Goal: Task Accomplishment & Management: Use online tool/utility

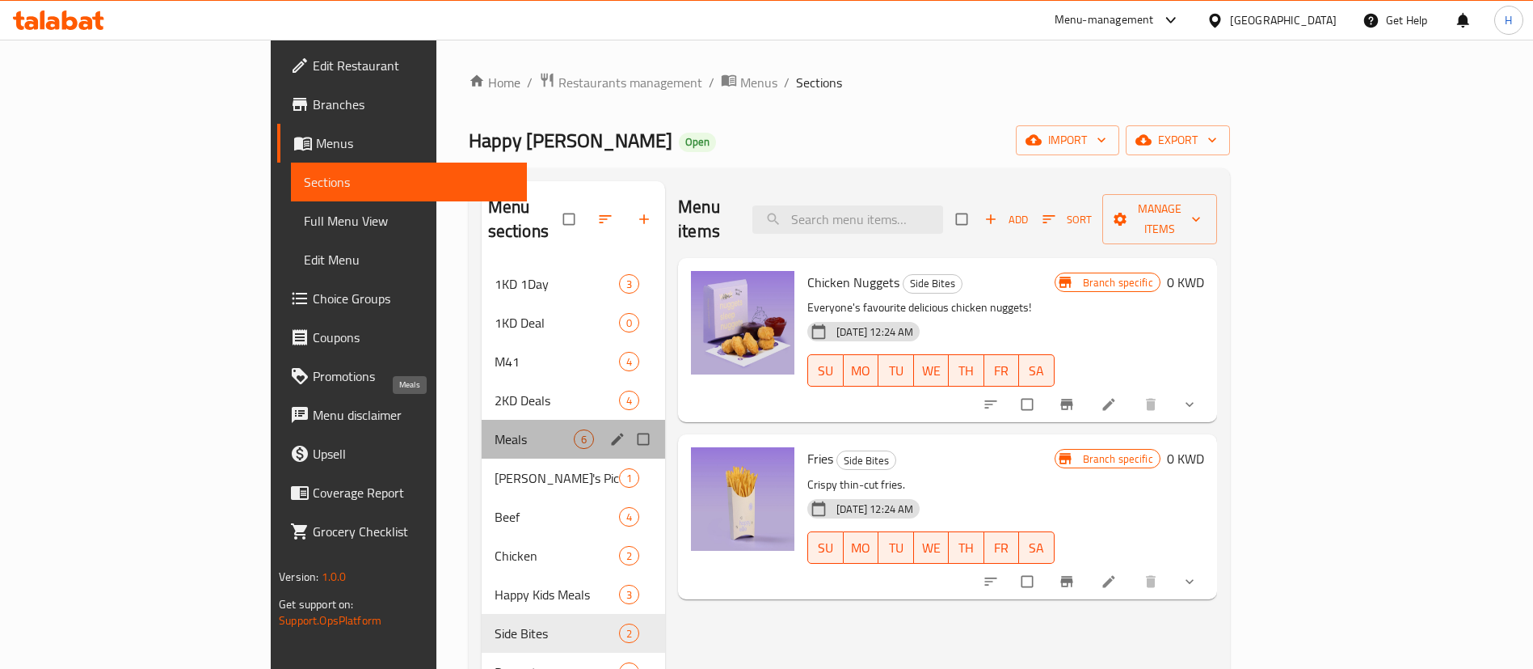
click at [495, 429] on span "Meals" at bounding box center [534, 438] width 79 height 19
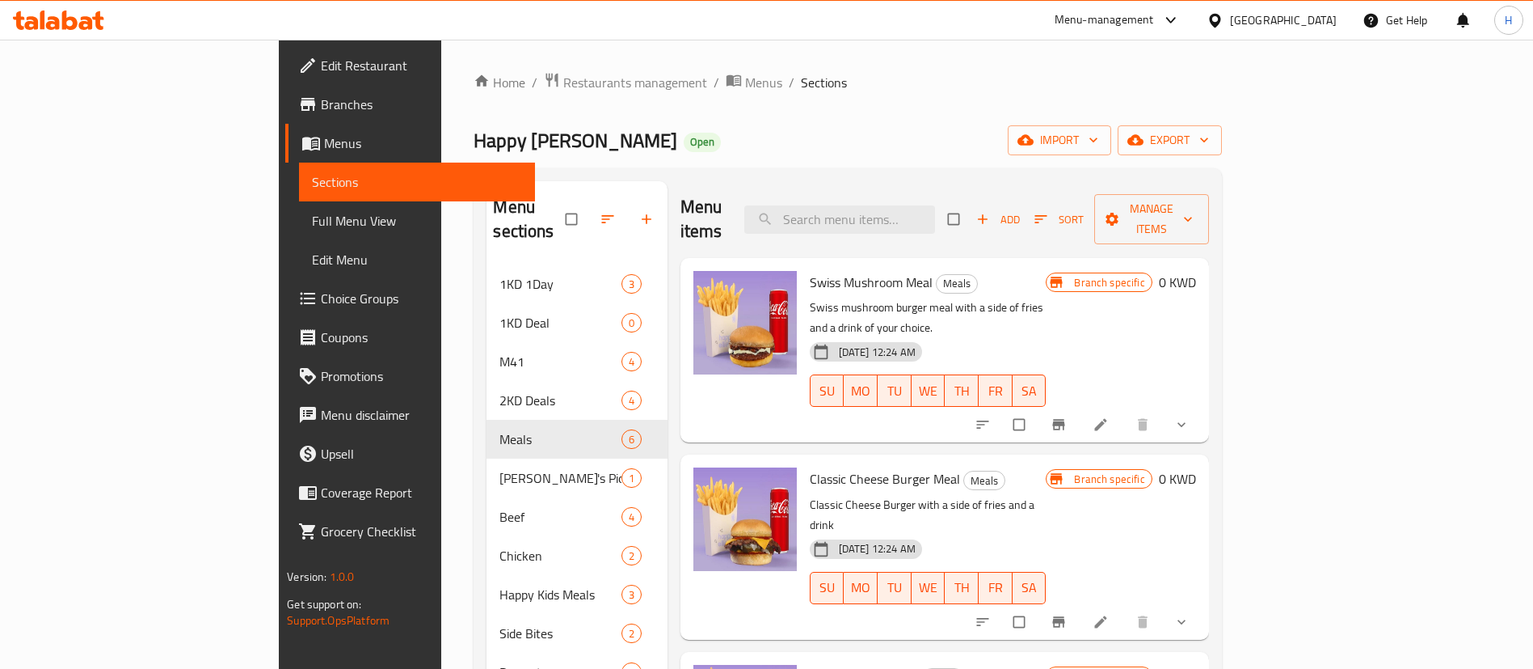
drag, startPoint x: 797, startPoint y: 511, endPoint x: 1452, endPoint y: 504, distance: 654.8
click at [1203, 504] on div "Classic Cheese Burger Meal Meals Classic Cheese Burger with a side of fries and…" at bounding box center [1003, 546] width 399 height 171
click at [1203, 604] on button "show more" at bounding box center [1183, 622] width 39 height 36
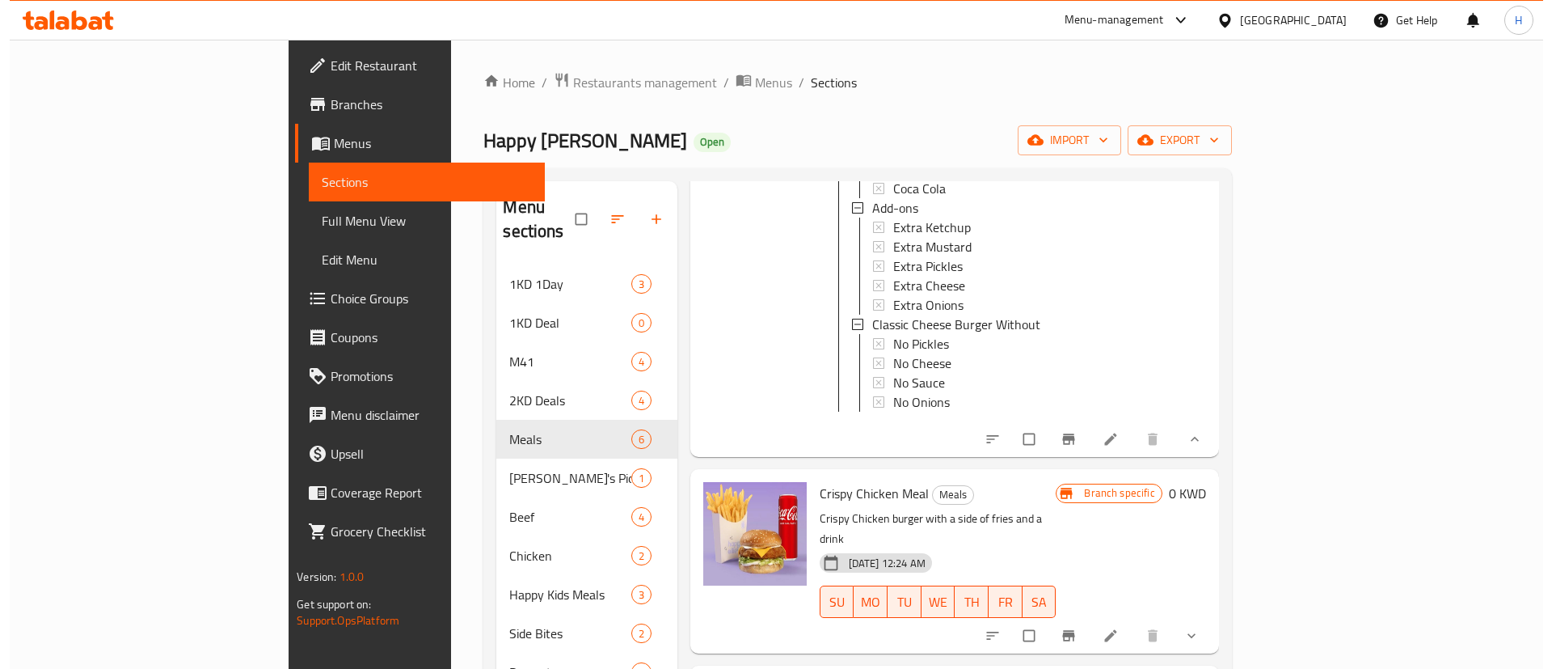
scroll to position [698, 0]
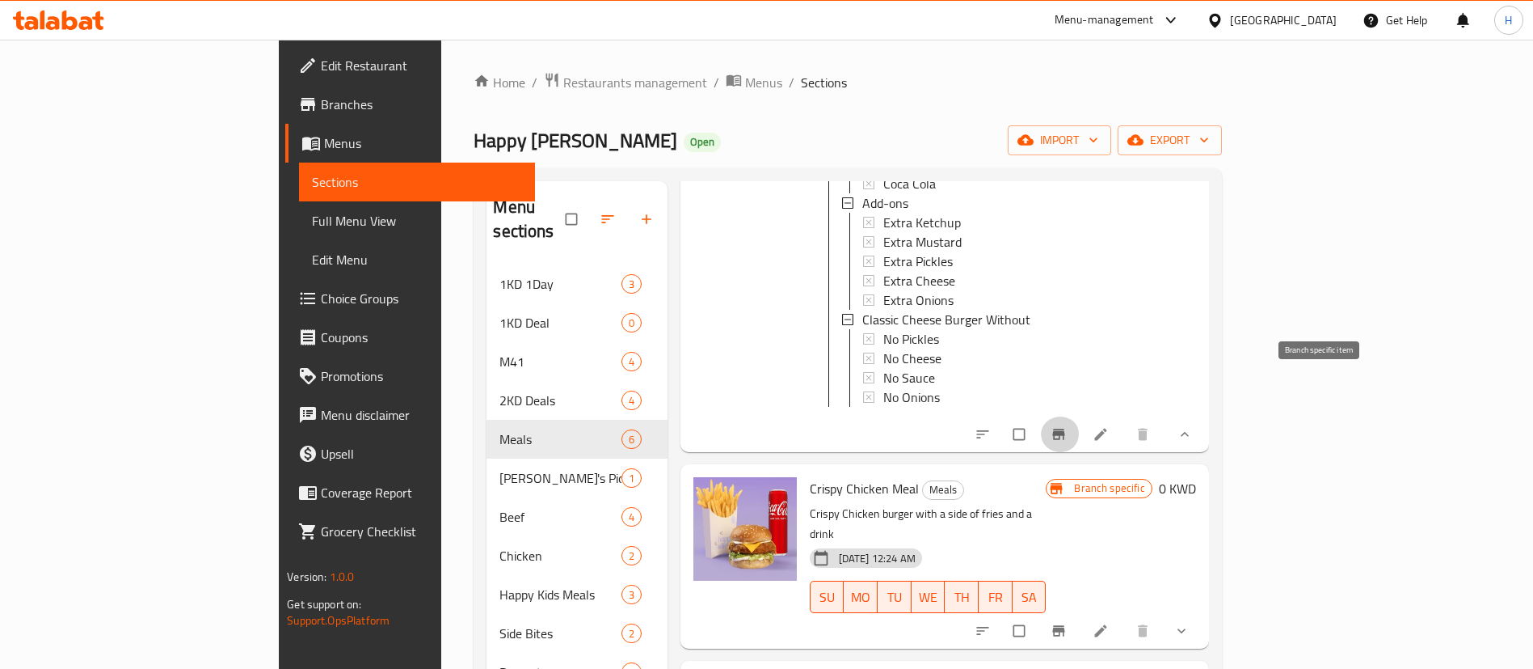
click at [1067, 426] on icon "Branch-specific-item" at bounding box center [1059, 434] width 16 height 16
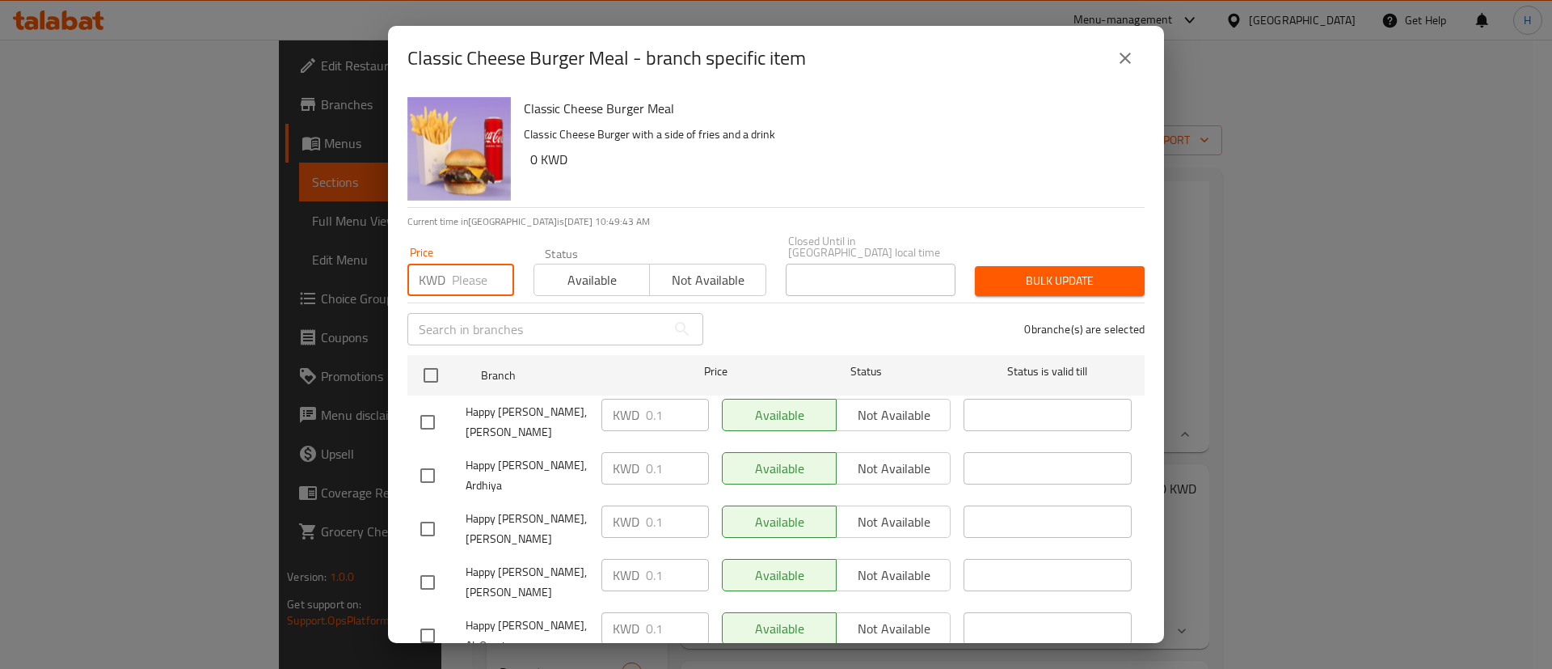
click at [473, 271] on input "number" at bounding box center [483, 280] width 62 height 32
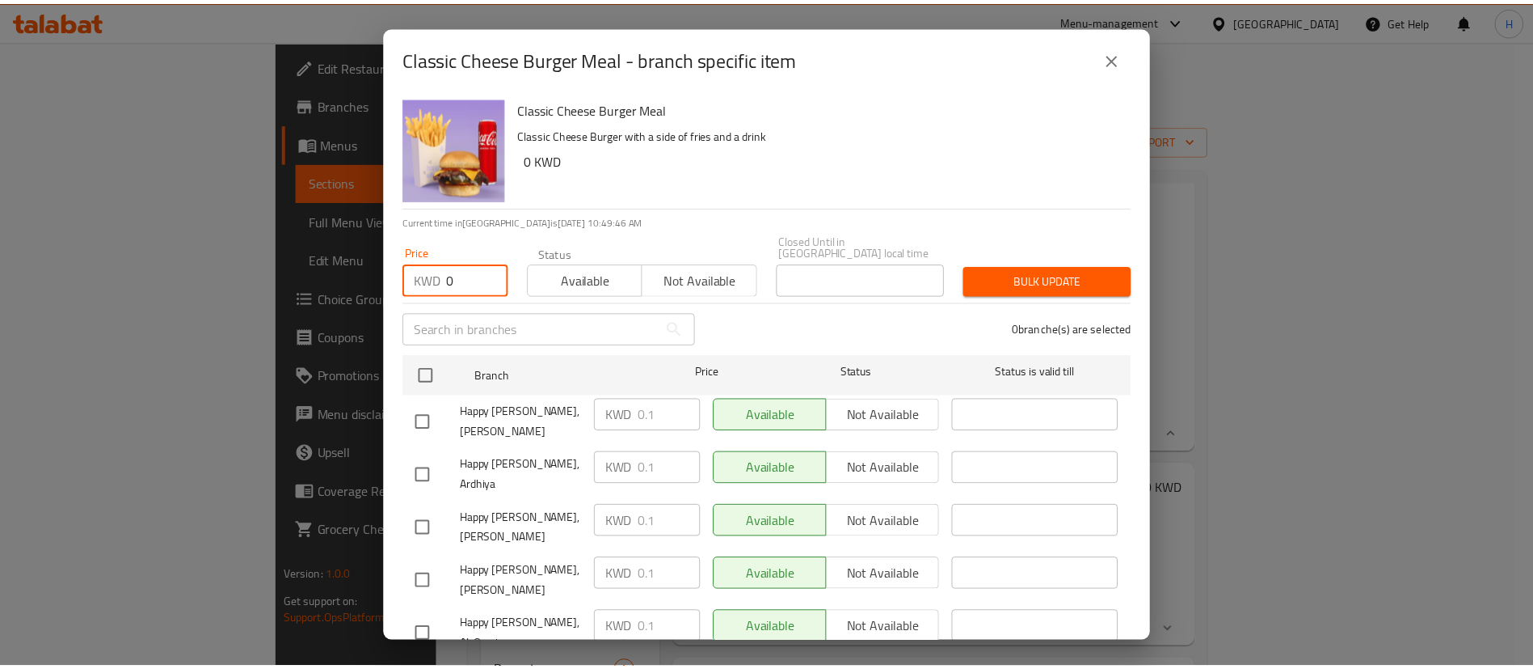
scroll to position [120, 0]
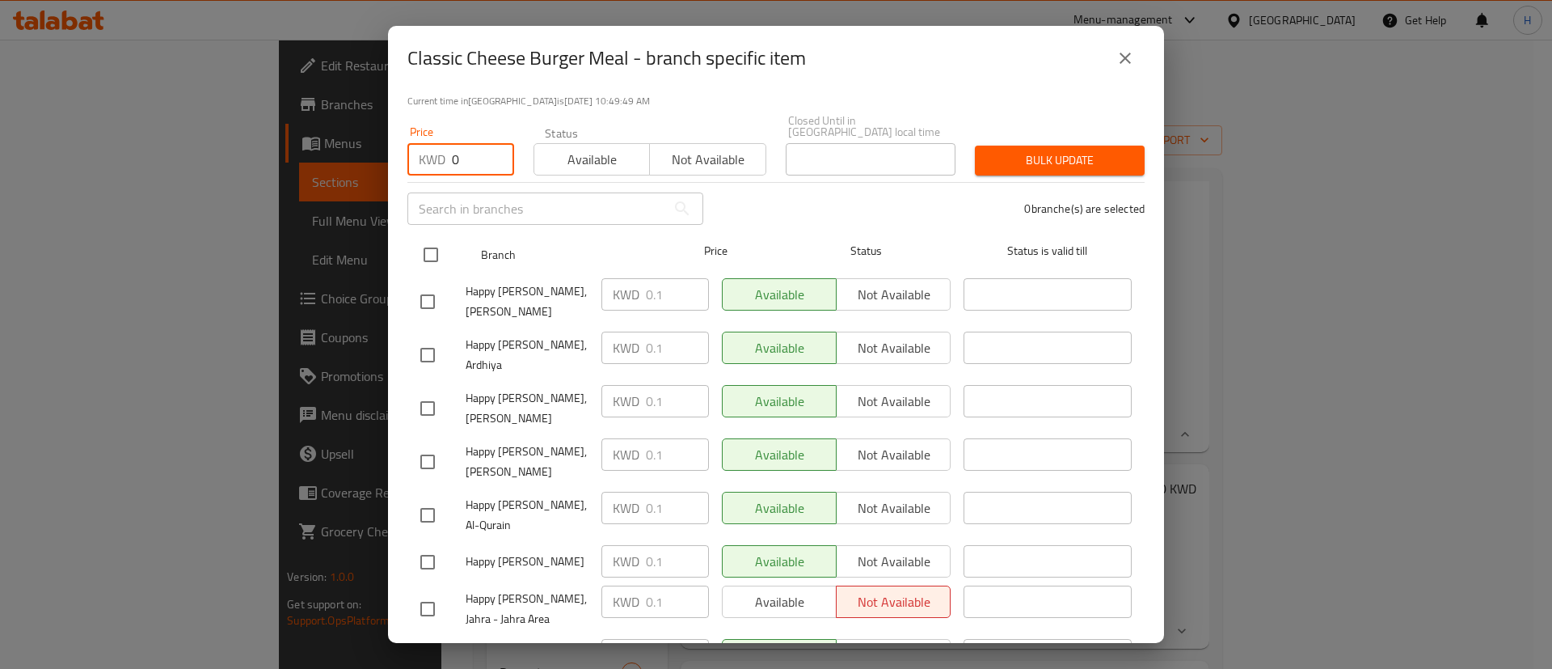
type input "0"
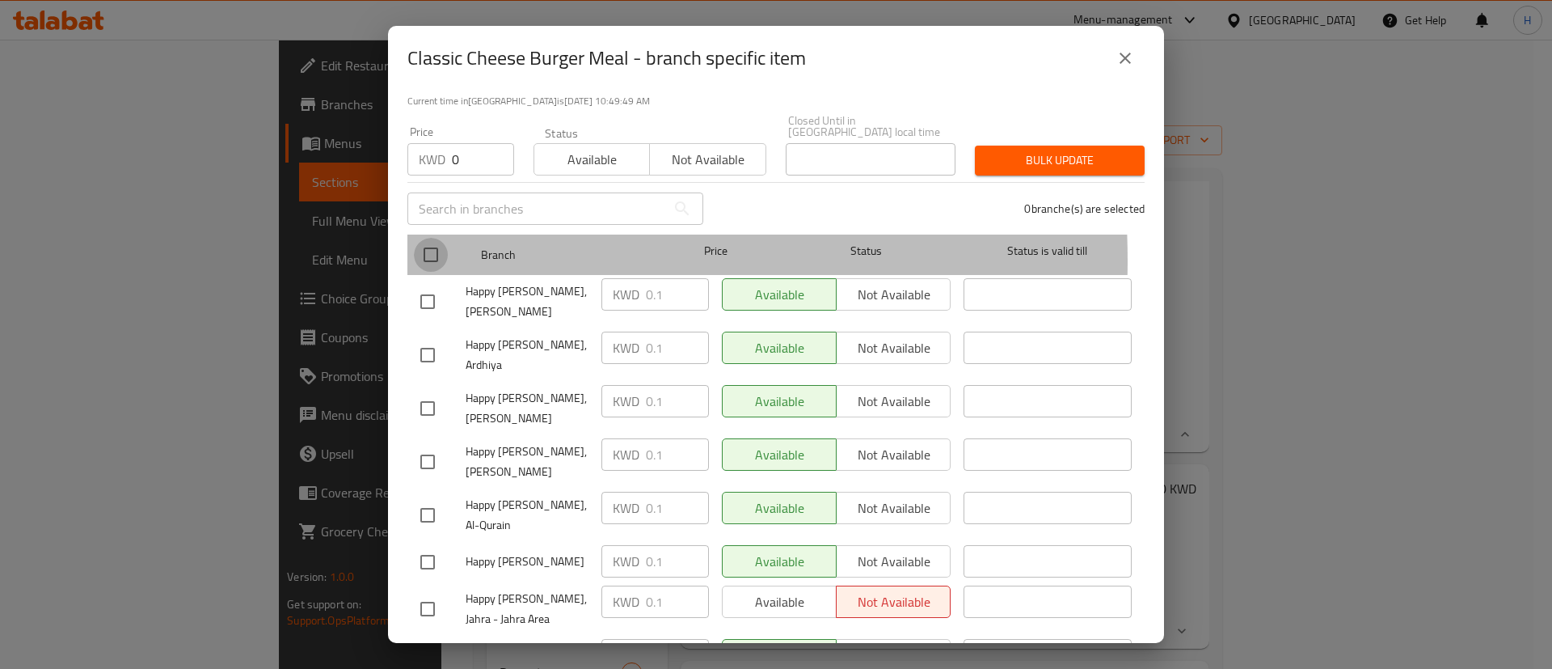
click at [425, 249] on input "checkbox" at bounding box center [431, 255] width 34 height 34
checkbox input "true"
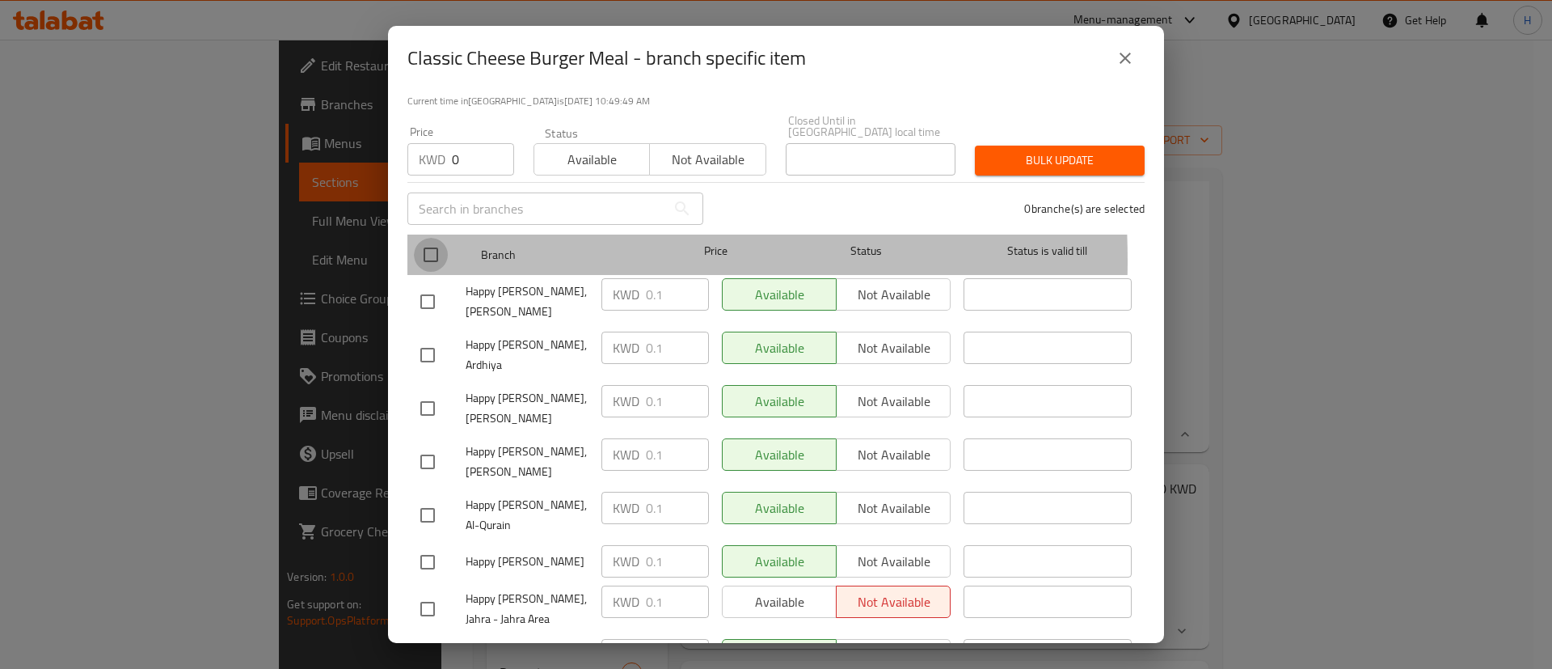
checkbox input "true"
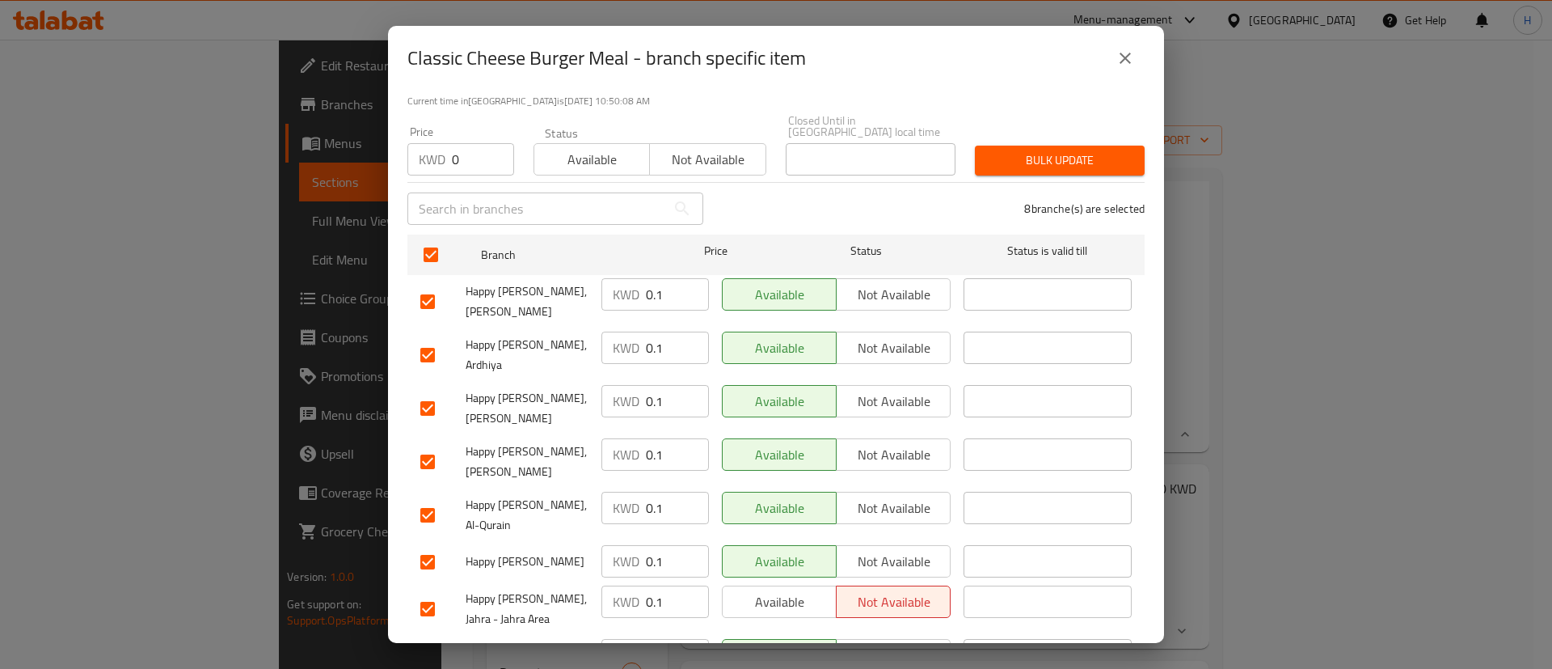
click at [1081, 156] on span "Bulk update" at bounding box center [1060, 160] width 144 height 20
